Goal: Find specific page/section: Find specific page/section

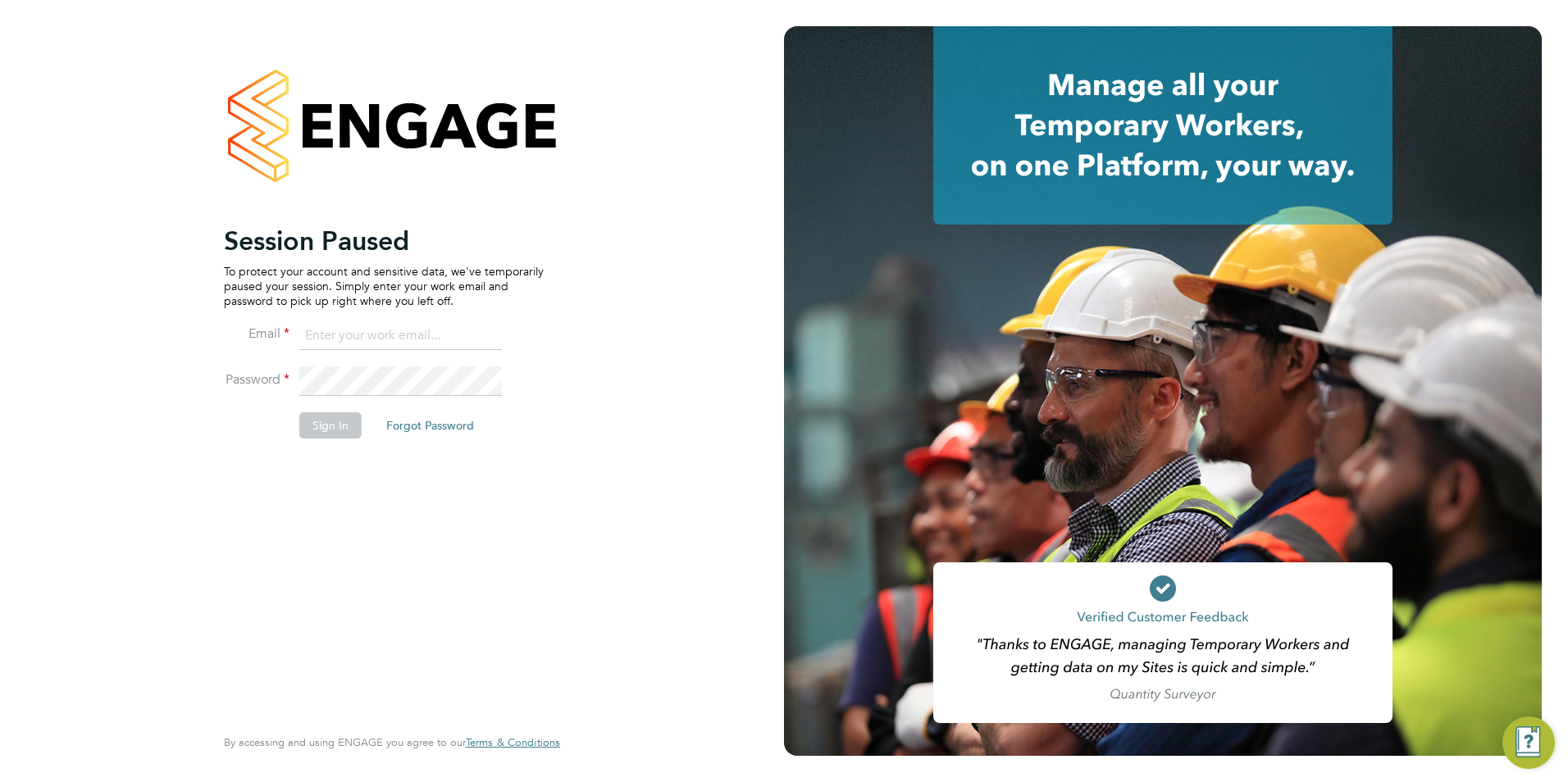
type input "[PERSON_NAME][EMAIL_ADDRESS][DOMAIN_NAME]"
click at [325, 422] on button "Sign In" at bounding box center [331, 425] width 62 height 26
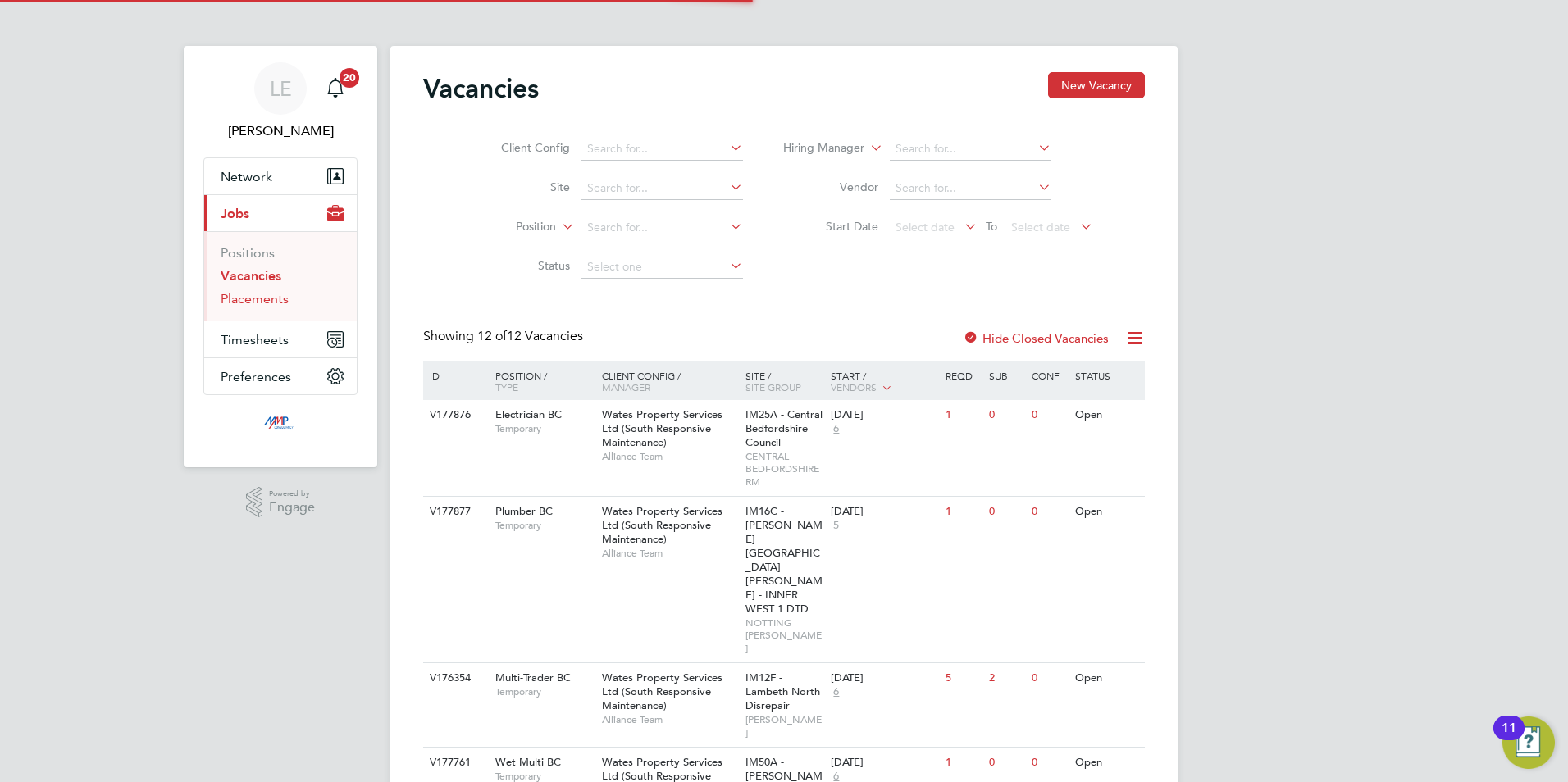
click at [246, 297] on link "Placements" at bounding box center [255, 299] width 68 height 16
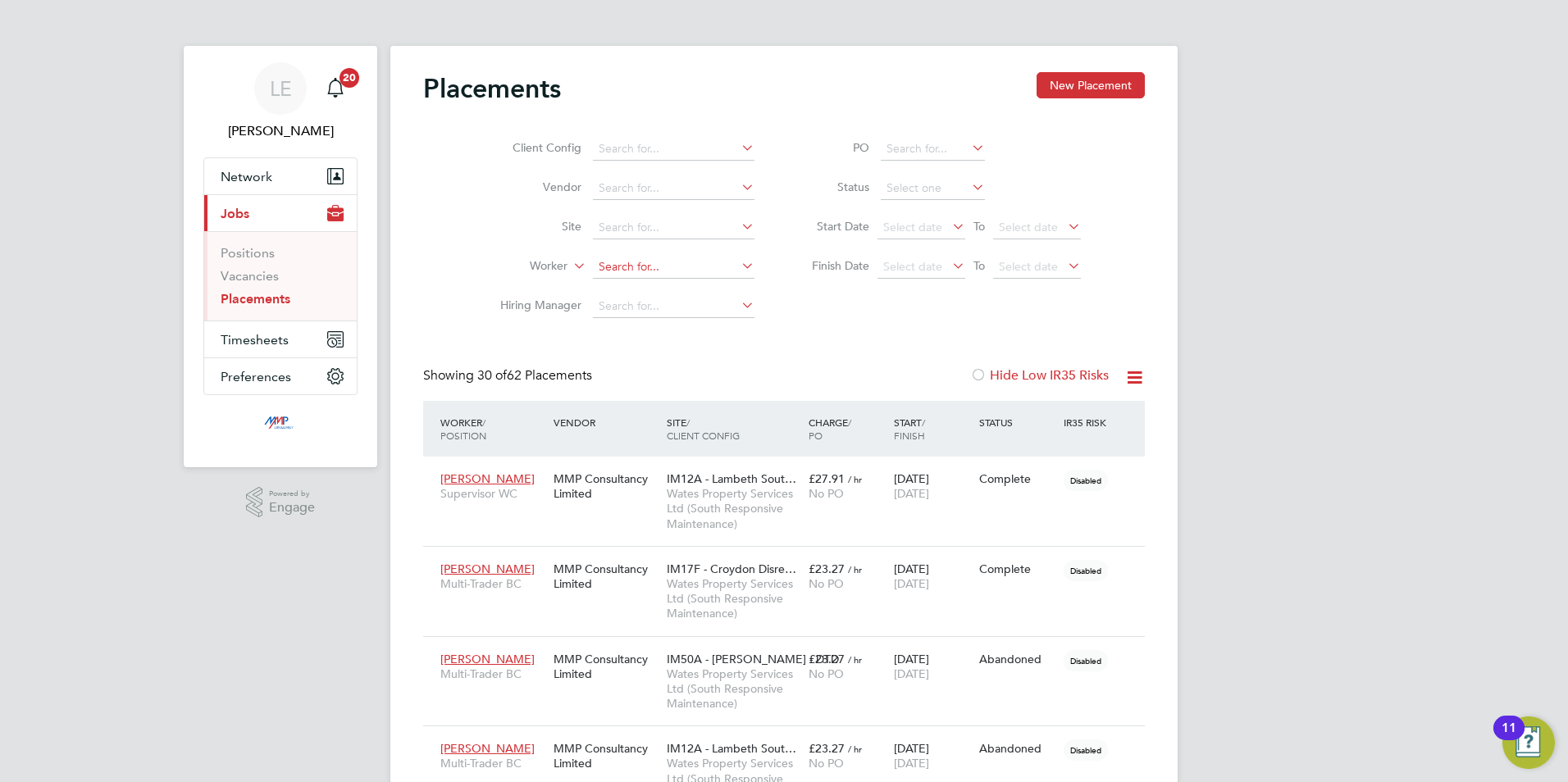
click at [667, 268] on input at bounding box center [673, 268] width 161 height 23
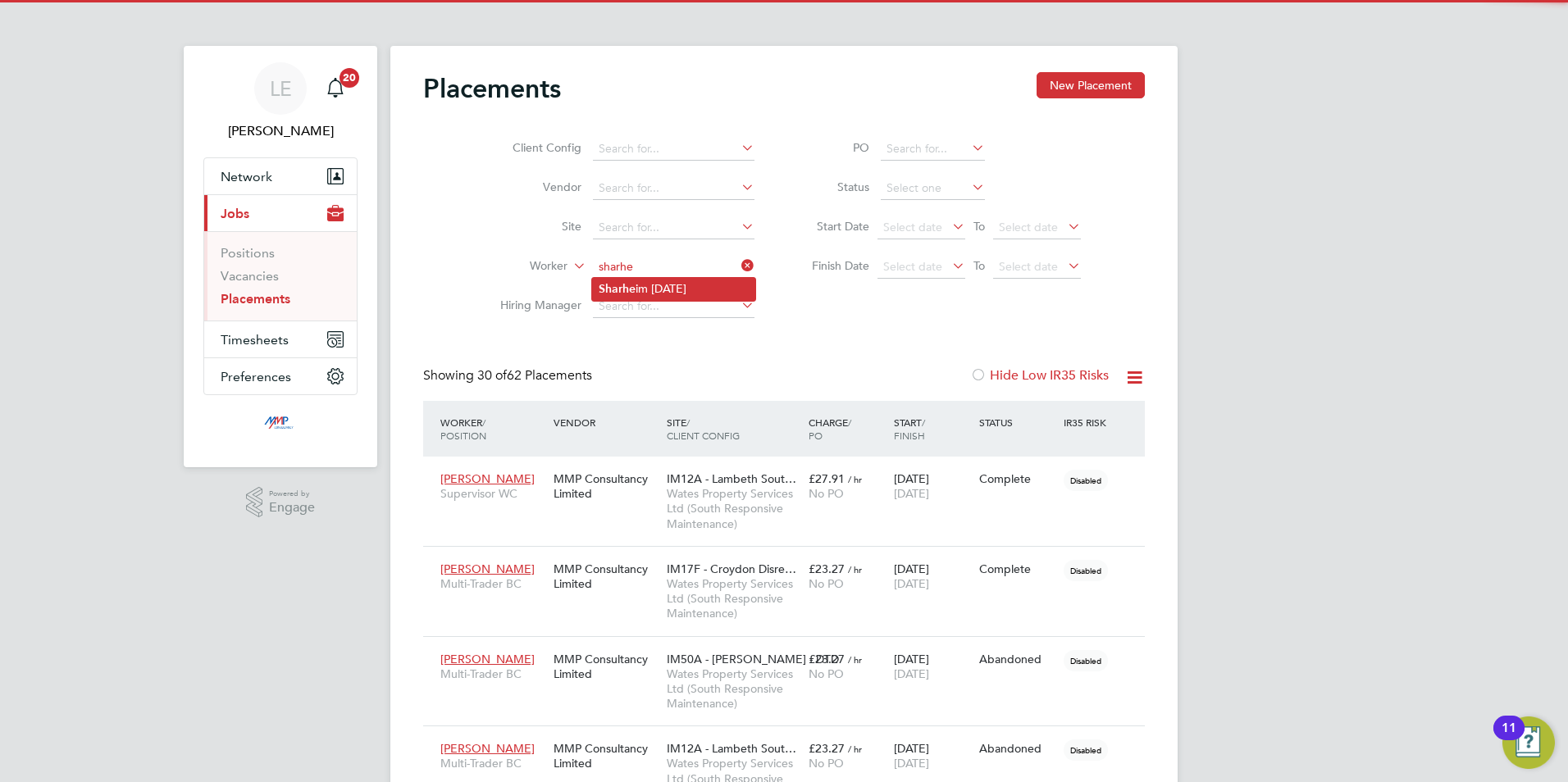
click at [667, 278] on li "Sharhe im [DATE]" at bounding box center [673, 289] width 163 height 22
type input "[PERSON_NAME][DATE]"
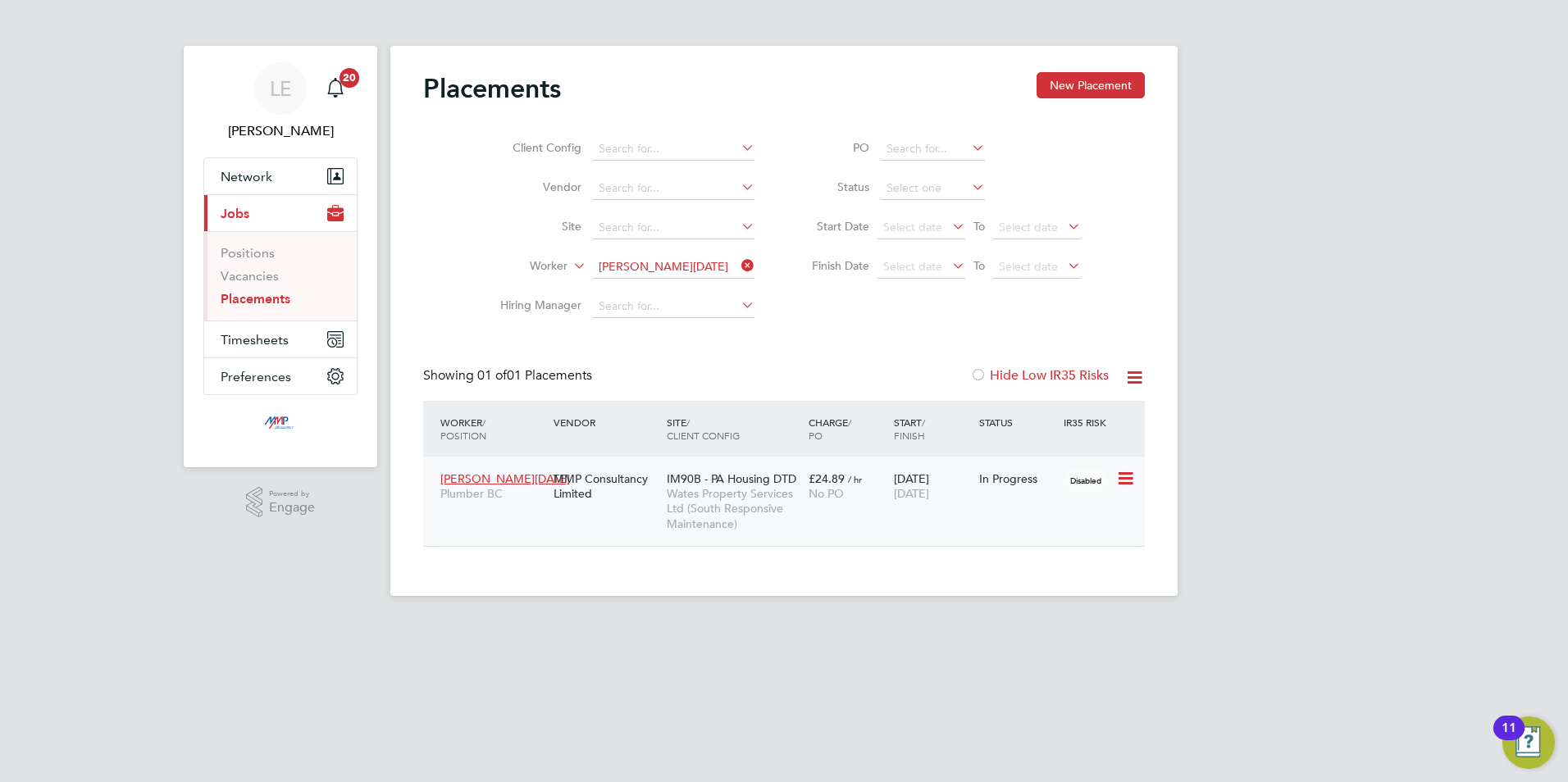
click at [605, 500] on div "MMP Consultancy Limited" at bounding box center [606, 486] width 113 height 46
